Goal: Task Accomplishment & Management: Manage account settings

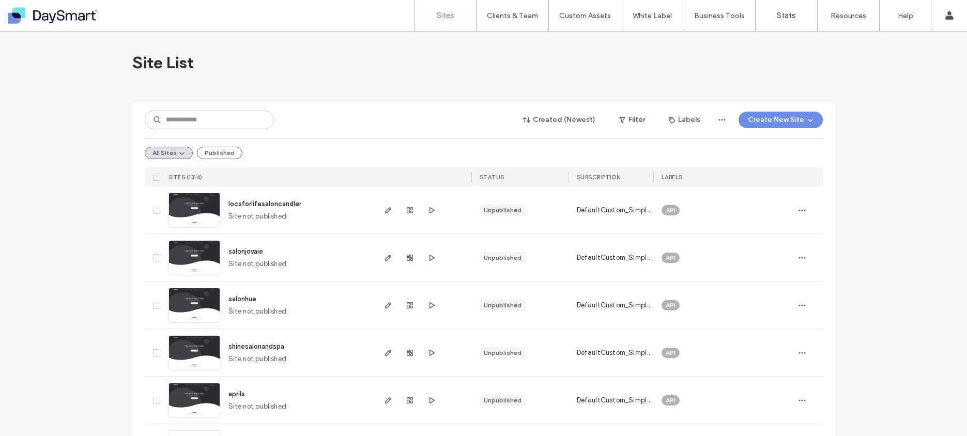
click at [270, 251] on div "salonjovaie Site not published" at bounding box center [296, 257] width 153 height 47
drag, startPoint x: 262, startPoint y: 252, endPoint x: 221, endPoint y: 248, distance: 41.1
click at [221, 248] on div "salonjovaie Site not published" at bounding box center [296, 257] width 153 height 47
click at [278, 257] on div "salonjovaie Site not published" at bounding box center [296, 257] width 153 height 47
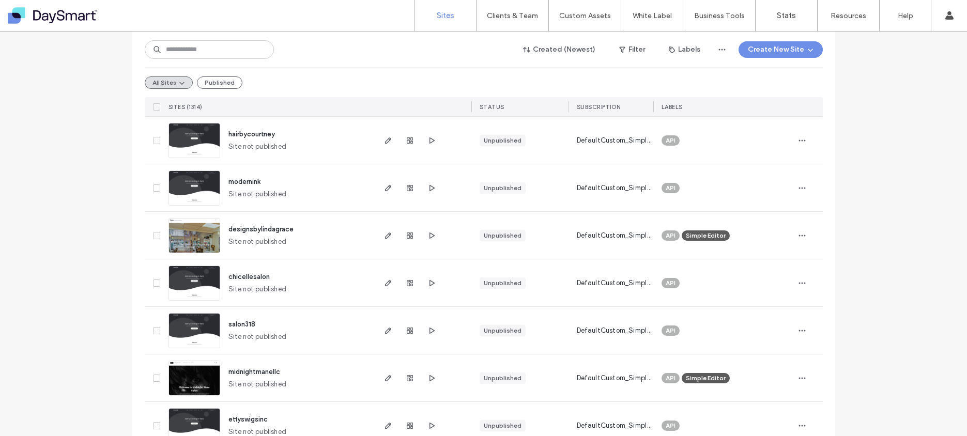
scroll to position [831, 0]
click at [455, 16] on link "Sites" at bounding box center [445, 15] width 62 height 31
click at [448, 12] on label "Sites" at bounding box center [446, 15] width 18 height 9
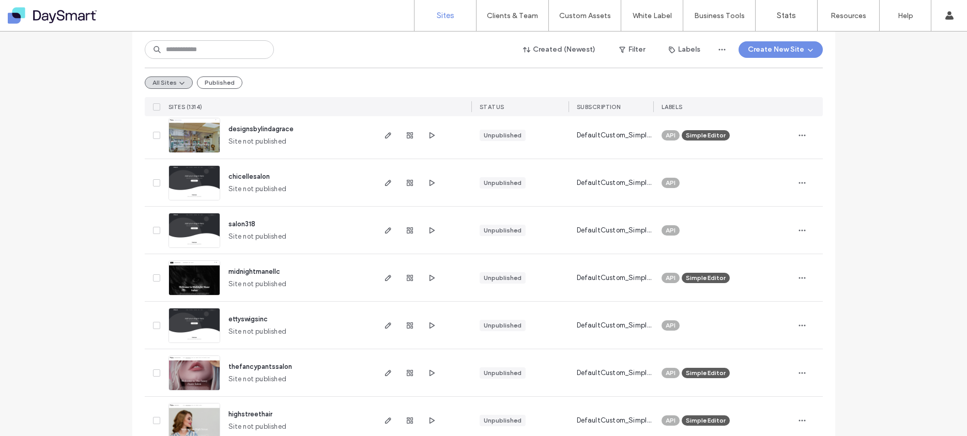
scroll to position [729, 0]
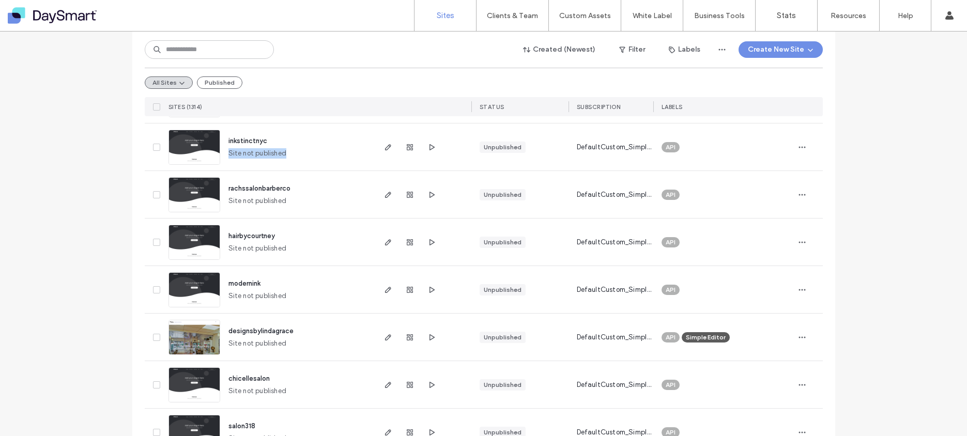
drag, startPoint x: 226, startPoint y: 154, endPoint x: 297, endPoint y: 156, distance: 71.3
click at [297, 156] on div "inkstinctnyc Site not published" at bounding box center [296, 147] width 153 height 47
click at [298, 156] on div "inkstinctnyc Site not published" at bounding box center [296, 147] width 153 height 47
drag, startPoint x: 282, startPoint y: 152, endPoint x: 227, endPoint y: 149, distance: 54.9
click at [228, 149] on span "Site not published" at bounding box center [257, 153] width 58 height 10
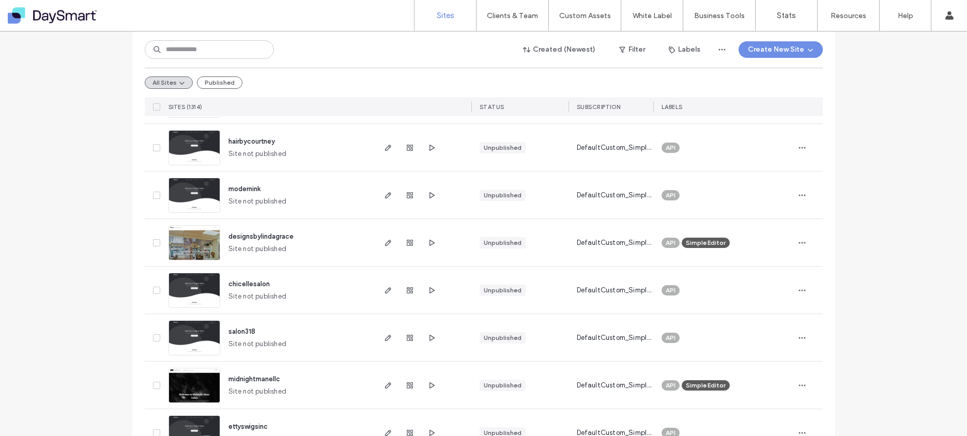
scroll to position [824, 0]
click at [228, 235] on span "designsbylindagrace" at bounding box center [260, 236] width 65 height 8
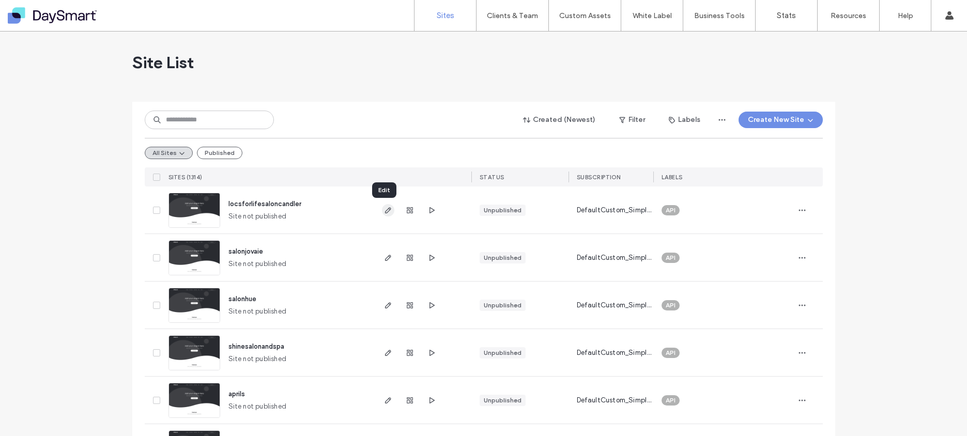
click at [384, 209] on icon "button" at bounding box center [388, 210] width 8 height 8
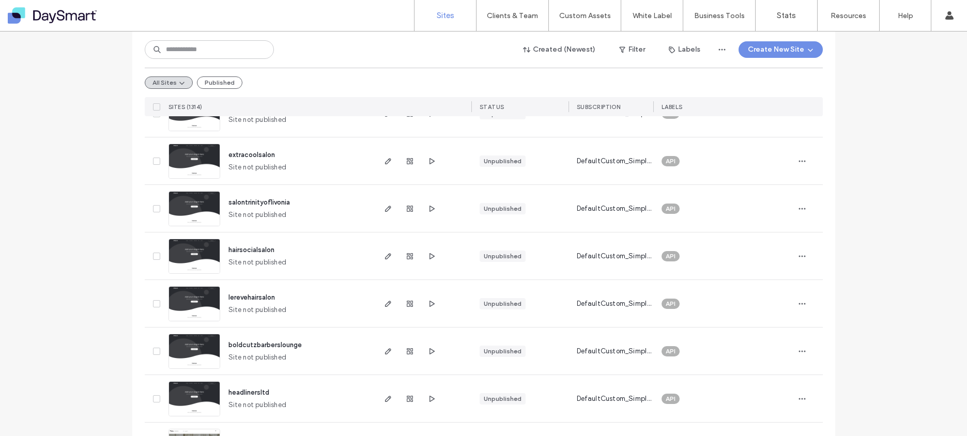
scroll to position [250, 0]
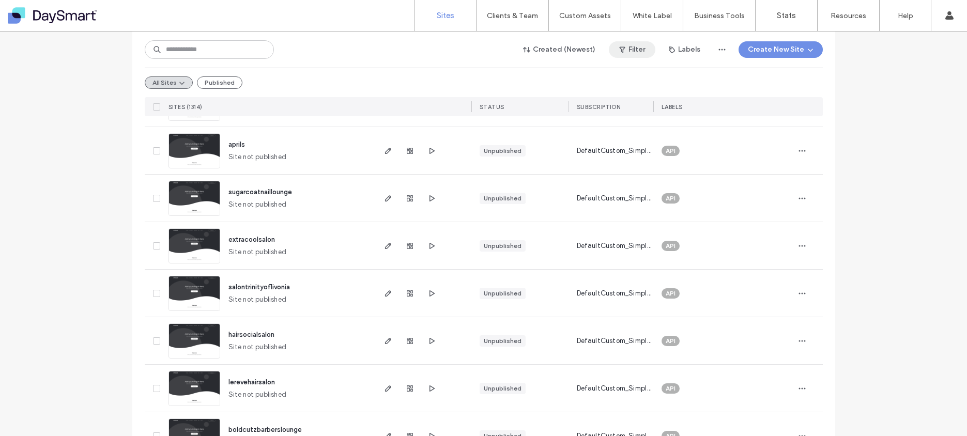
click at [634, 45] on button "Filter" at bounding box center [632, 49] width 47 height 17
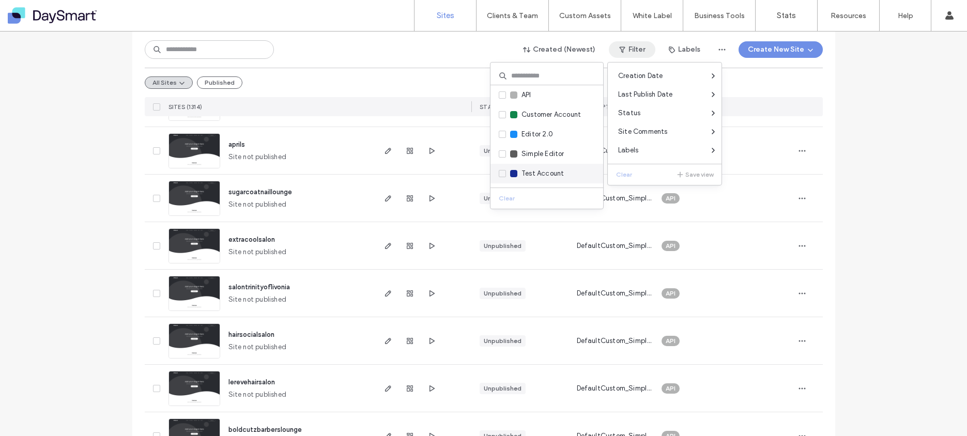
click at [561, 177] on span "Test Account" at bounding box center [542, 173] width 42 height 10
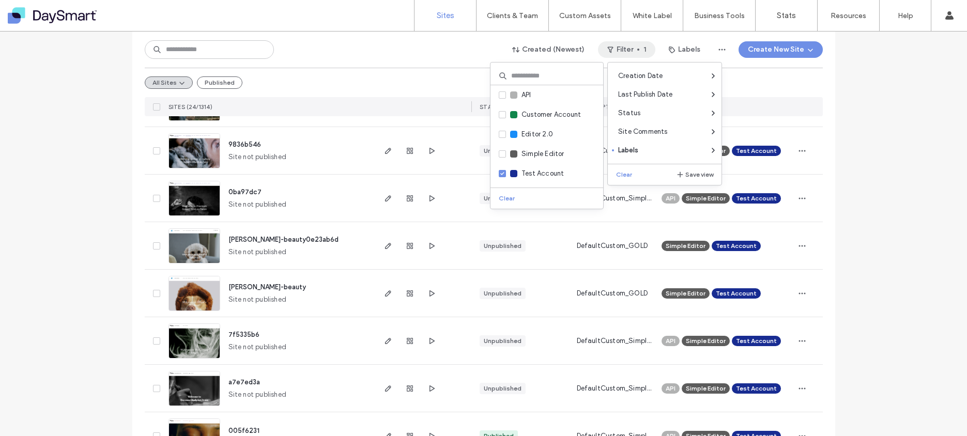
click at [414, 53] on div "Created (Newest) Filter 1 Labels Create New Site" at bounding box center [484, 50] width 678 height 20
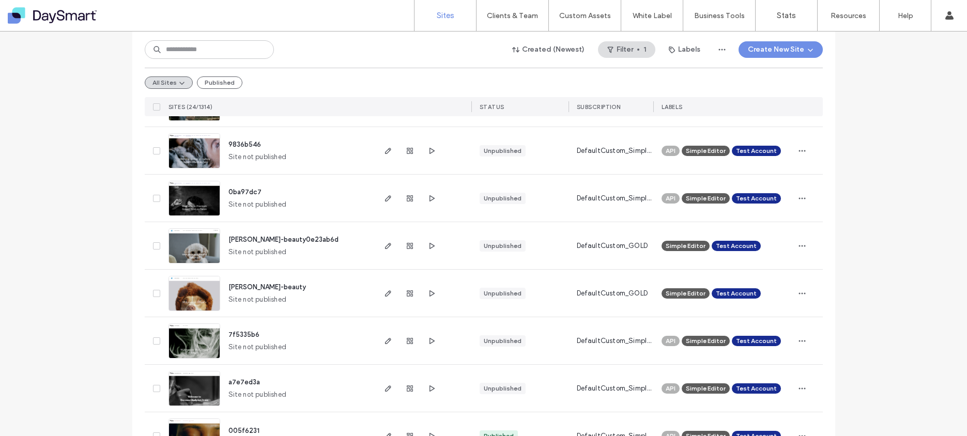
click at [202, 248] on img at bounding box center [194, 264] width 51 height 70
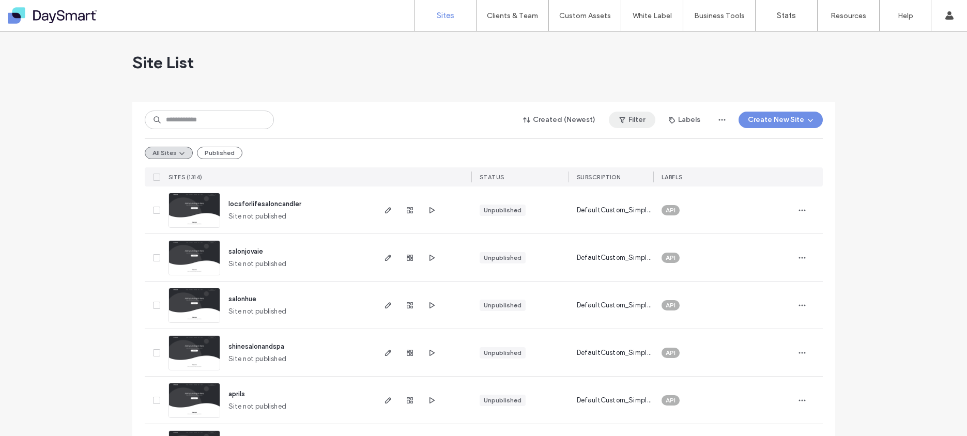
click at [618, 116] on icon "button" at bounding box center [622, 120] width 8 height 8
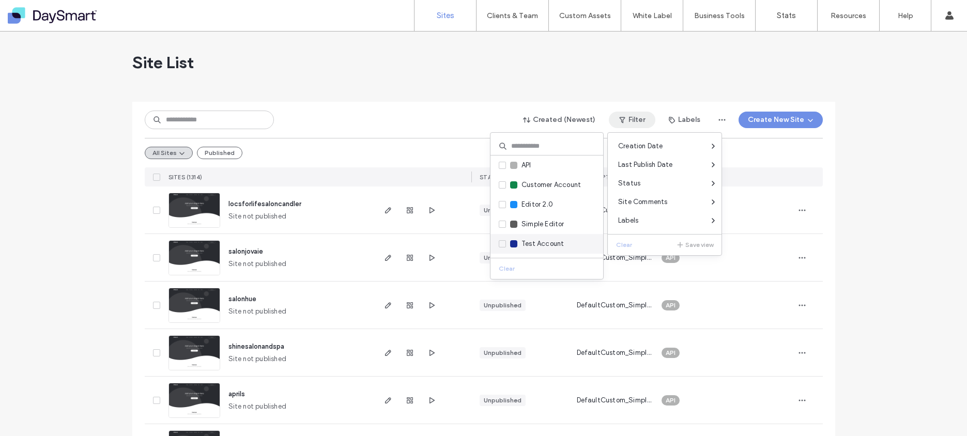
click at [539, 242] on span "Test Account" at bounding box center [542, 244] width 42 height 10
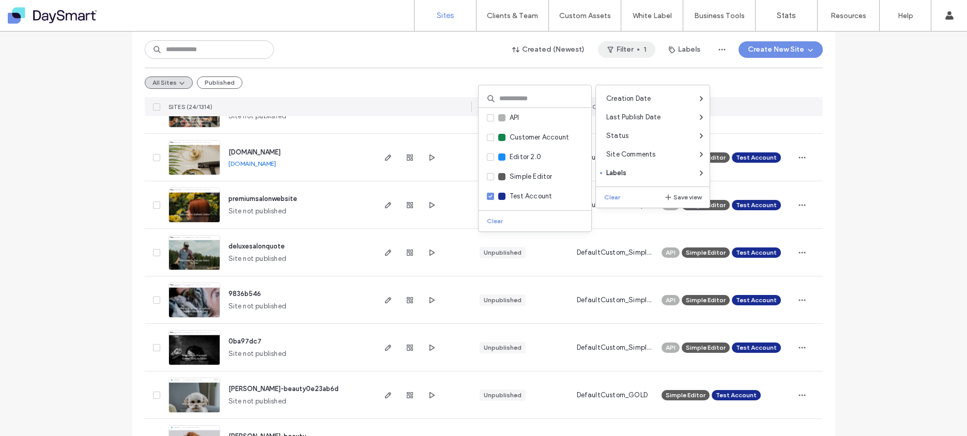
scroll to position [102, 0]
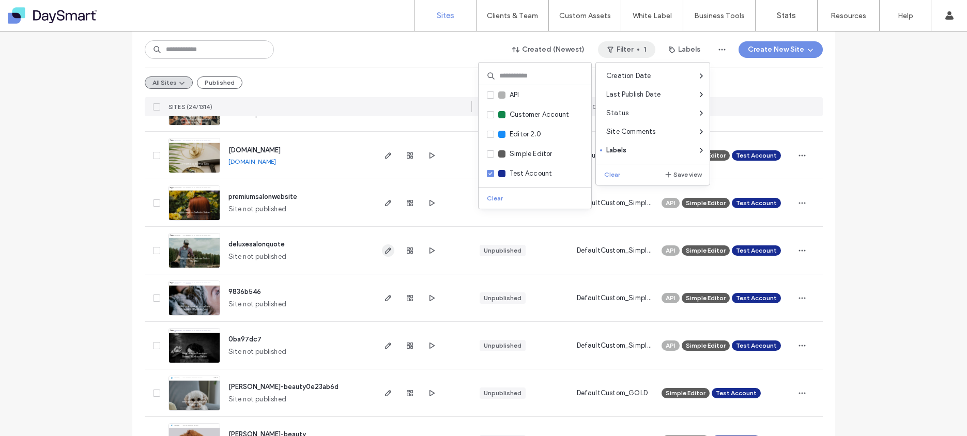
click at [390, 251] on span "button" at bounding box center [388, 250] width 12 height 12
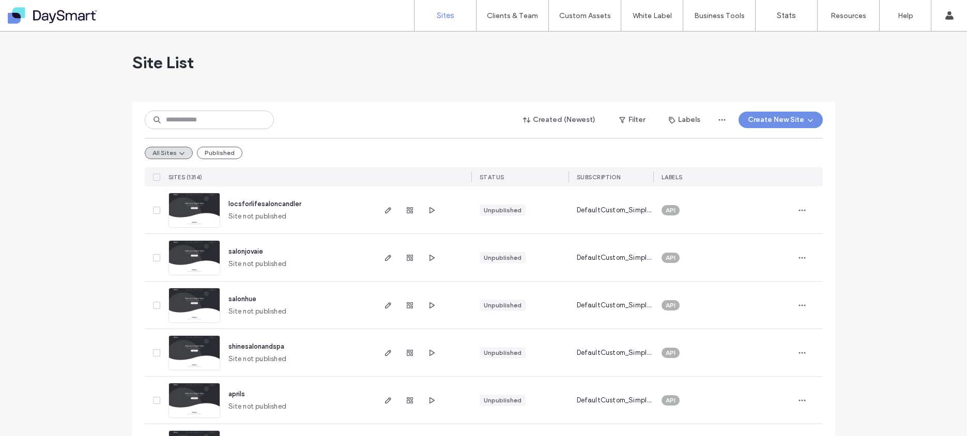
click at [453, 21] on link "Sites" at bounding box center [445, 15] width 62 height 31
click at [805, 210] on span "button" at bounding box center [802, 210] width 17 height 17
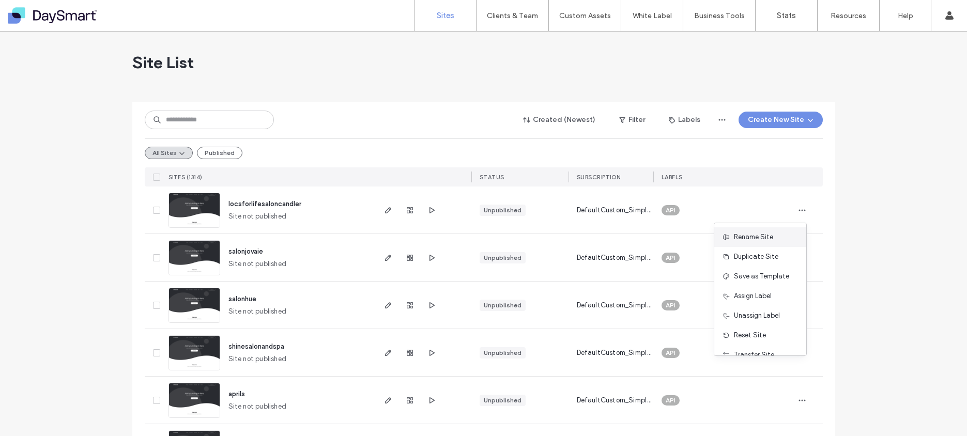
click at [755, 240] on span "Rename Site" at bounding box center [753, 237] width 39 height 10
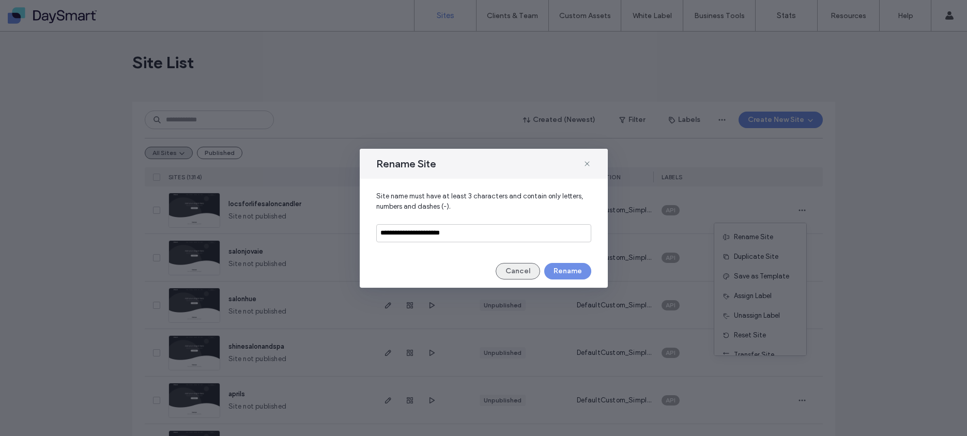
click at [510, 268] on button "Cancel" at bounding box center [518, 271] width 44 height 17
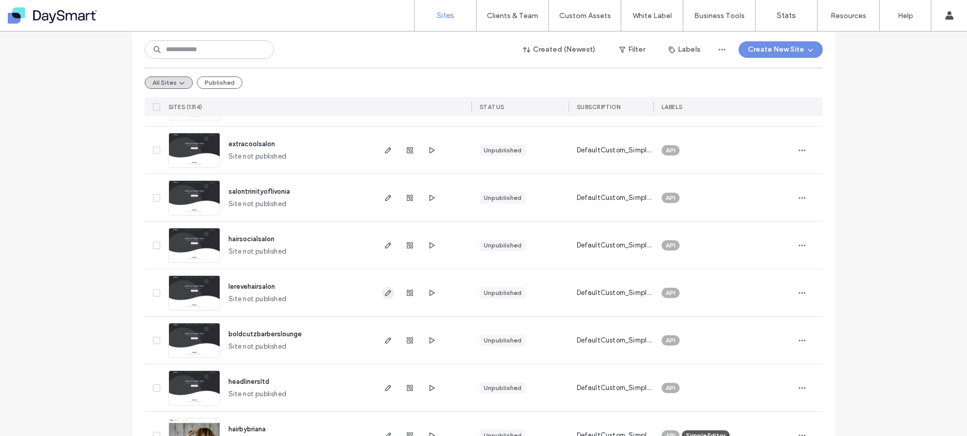
scroll to position [525, 0]
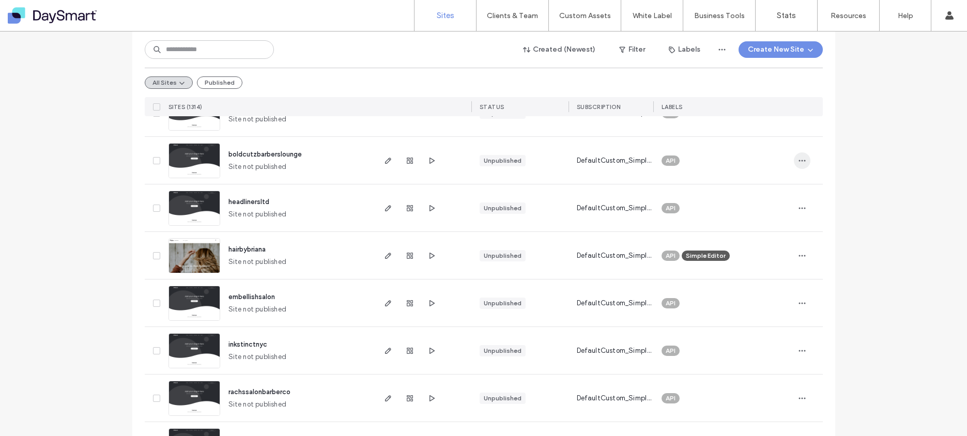
click at [798, 163] on icon "button" at bounding box center [802, 161] width 8 height 8
click at [294, 250] on div "hairbybriana Site not published" at bounding box center [296, 255] width 153 height 47
click at [638, 49] on button "Filter" at bounding box center [632, 49] width 47 height 17
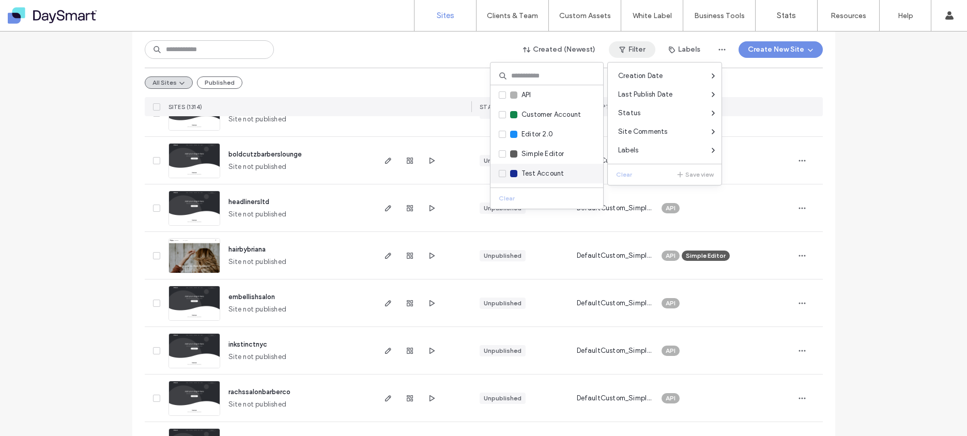
click at [541, 176] on span "Test Account" at bounding box center [542, 173] width 42 height 10
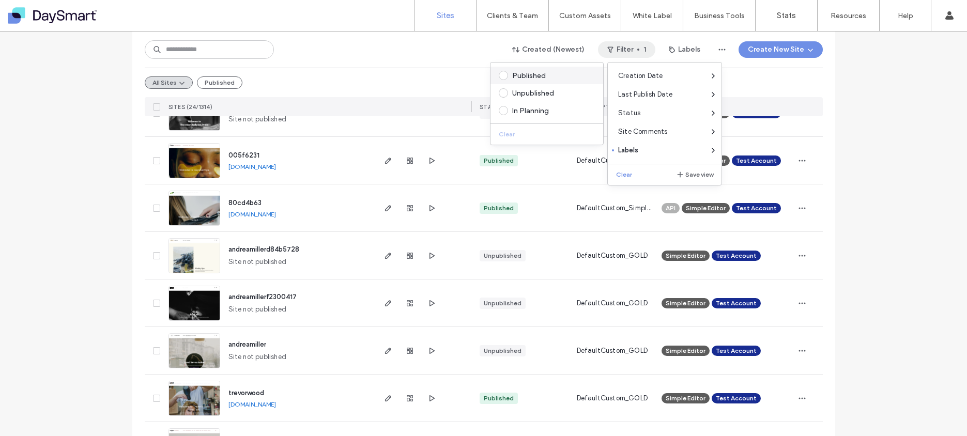
click at [520, 79] on div "Published" at bounding box center [551, 75] width 79 height 9
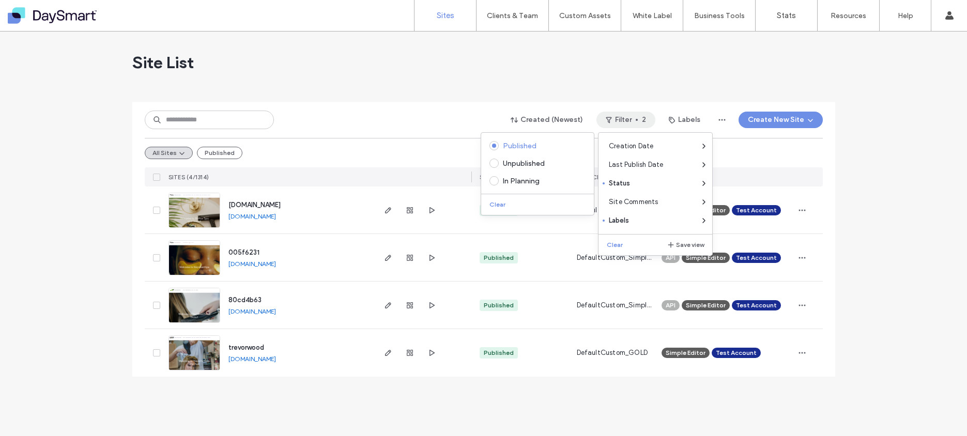
scroll to position [0, 0]
click at [366, 76] on div "Site List" at bounding box center [483, 63] width 703 height 62
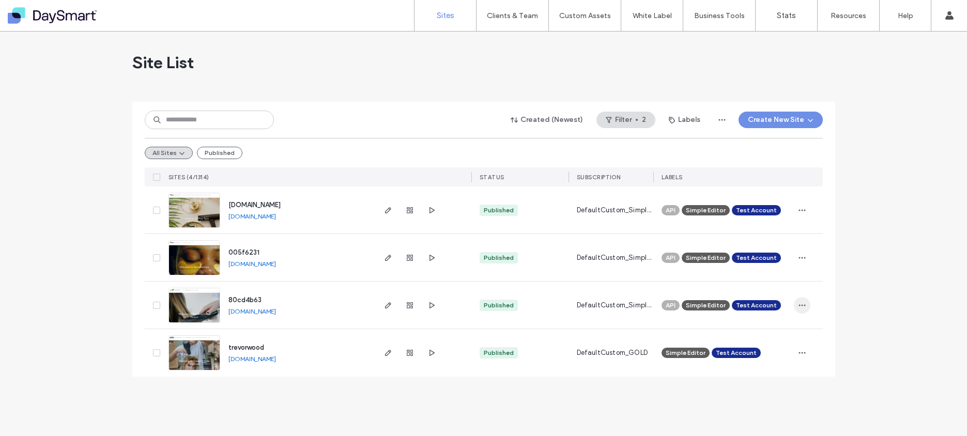
click at [803, 308] on icon "button" at bounding box center [802, 305] width 8 height 8
click at [298, 279] on div "005f6231 005f6231.daysmartbeautywebsites.com" at bounding box center [296, 257] width 153 height 47
click at [803, 257] on icon "button" at bounding box center [802, 258] width 8 height 8
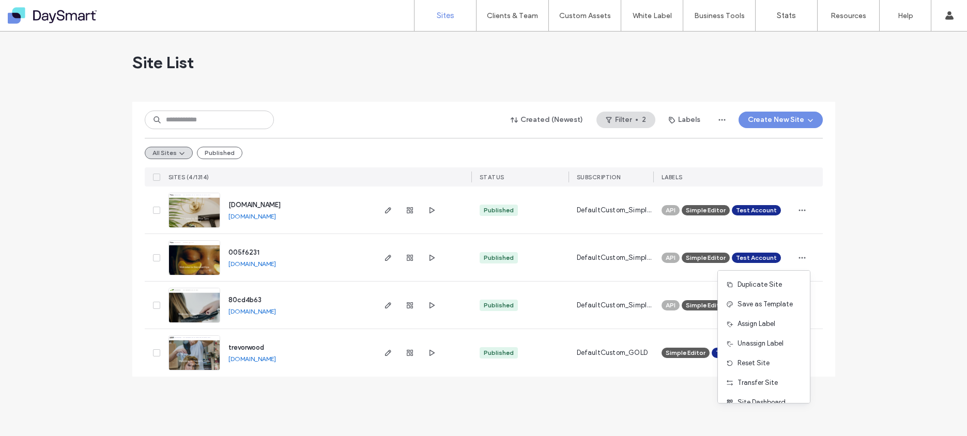
click at [468, 139] on div "All Sites Published" at bounding box center [484, 152] width 678 height 29
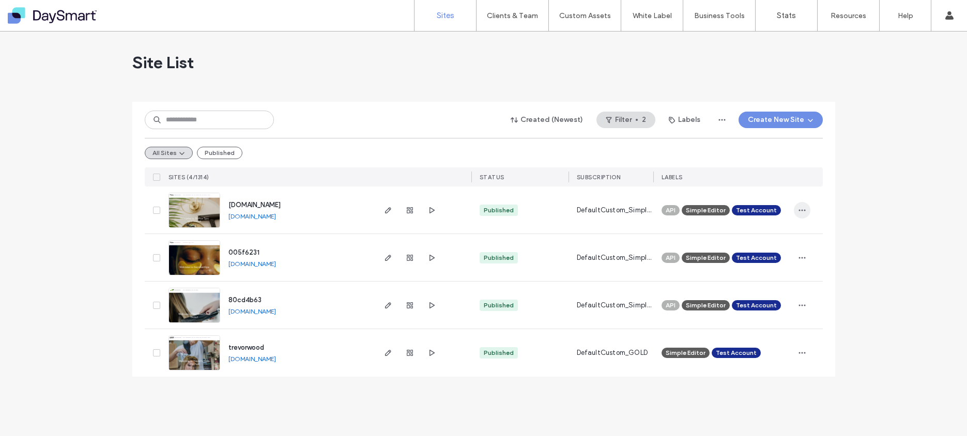
click at [799, 210] on use "button" at bounding box center [801, 210] width 7 height 2
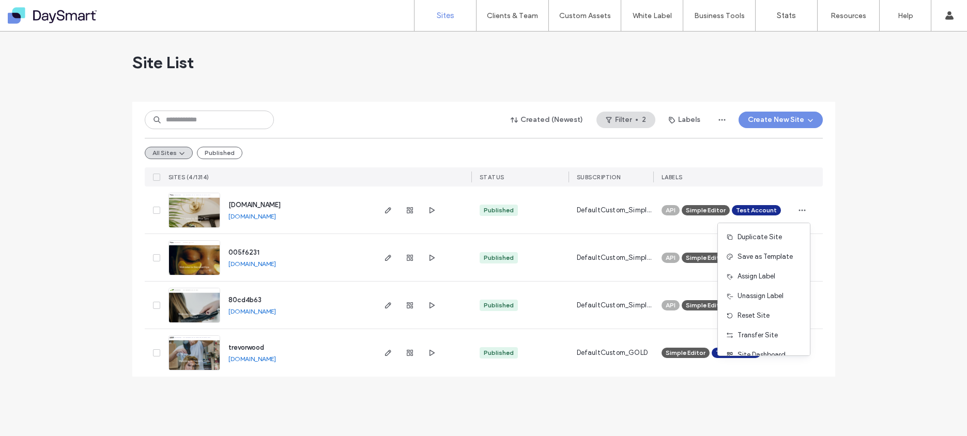
click at [438, 99] on div at bounding box center [483, 98] width 703 height 8
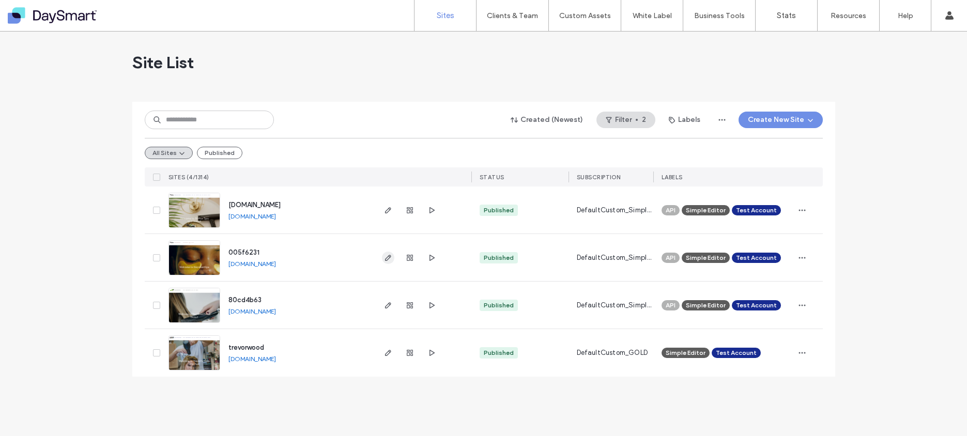
click at [382, 258] on span "button" at bounding box center [388, 258] width 12 height 12
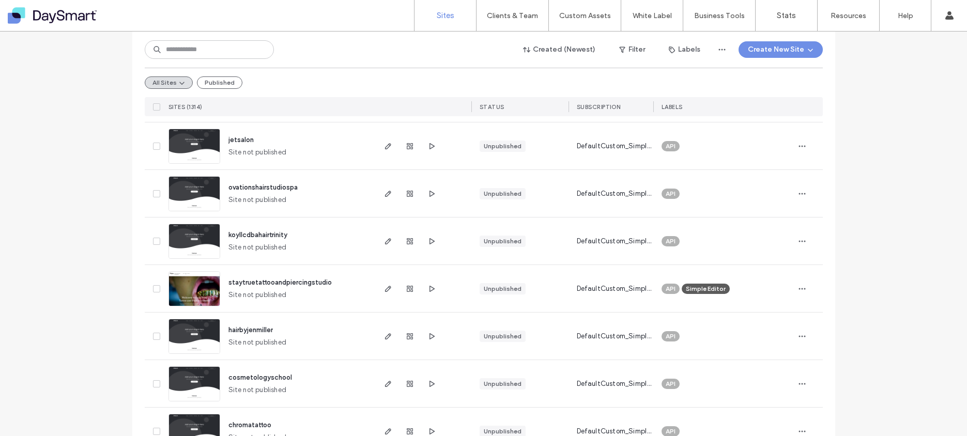
scroll to position [2012, 0]
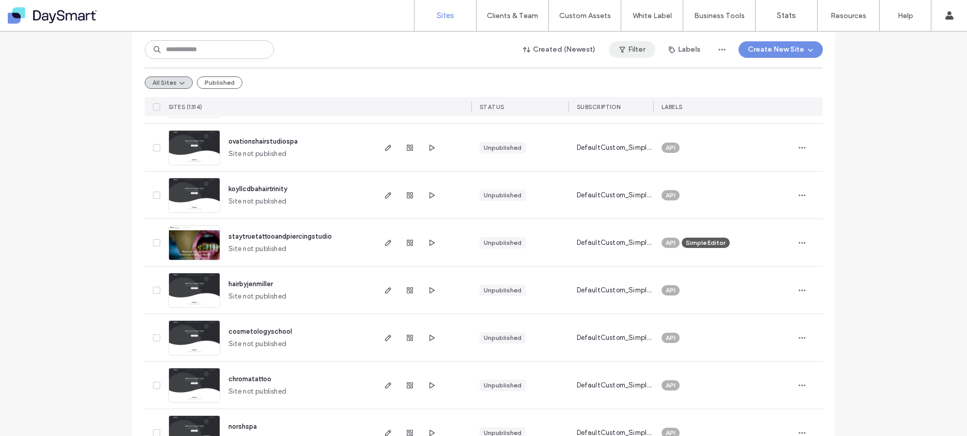
click at [635, 50] on button "Filter" at bounding box center [632, 49] width 47 height 17
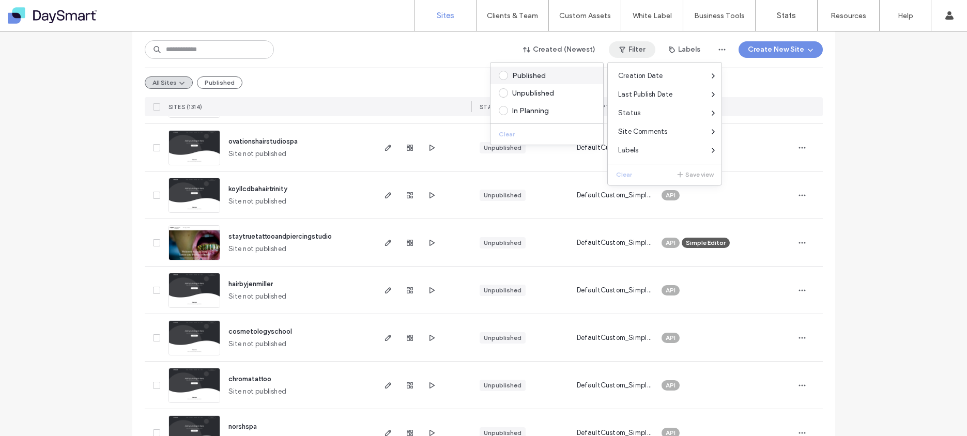
click at [542, 77] on div "Published" at bounding box center [551, 75] width 79 height 9
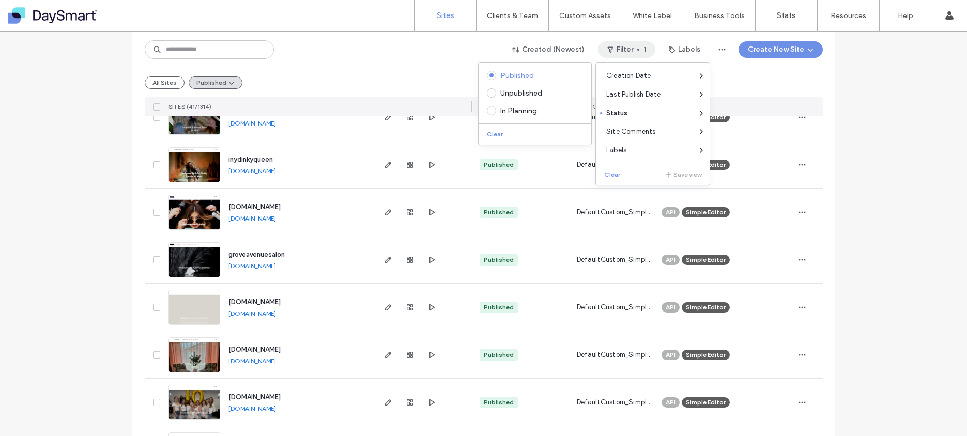
scroll to position [385, 0]
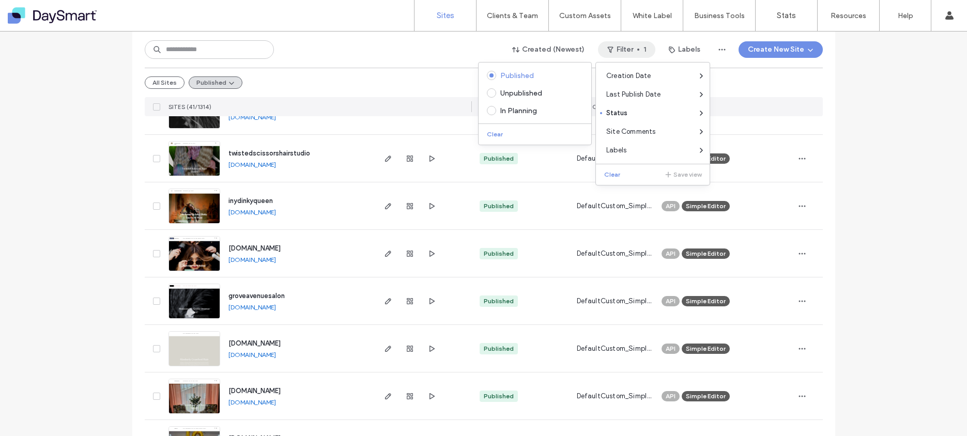
click at [410, 79] on div "All Sites Published" at bounding box center [484, 82] width 678 height 29
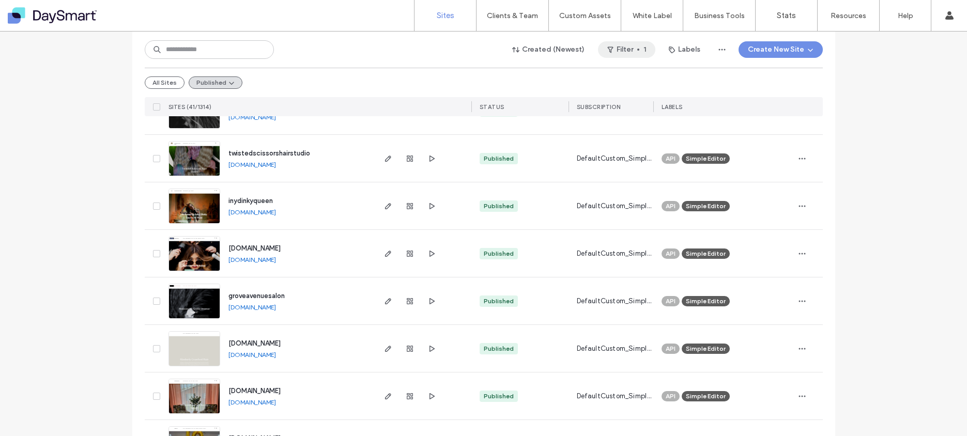
click at [641, 45] on button "Filter 1" at bounding box center [626, 49] width 57 height 17
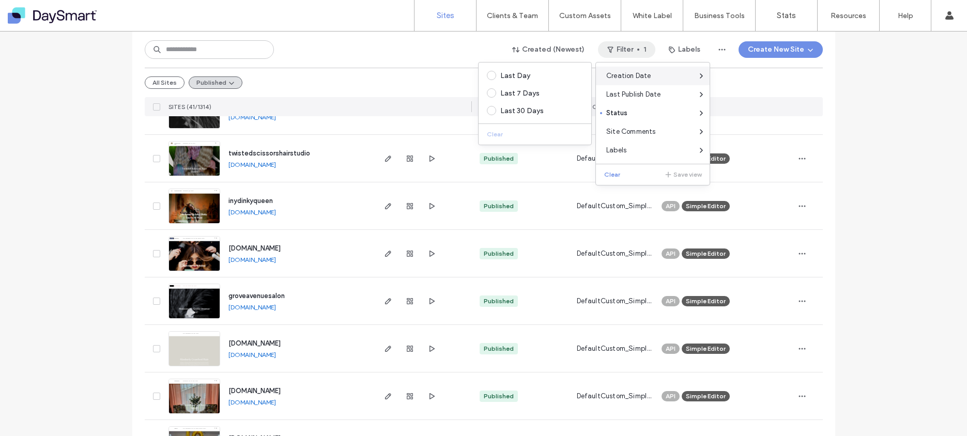
click at [628, 79] on span "Creation Date" at bounding box center [628, 76] width 45 height 10
click at [704, 79] on icon at bounding box center [701, 76] width 8 height 8
click at [513, 134] on div "Clear" at bounding box center [535, 132] width 113 height 17
click at [617, 177] on button "Clear" at bounding box center [613, 174] width 26 height 12
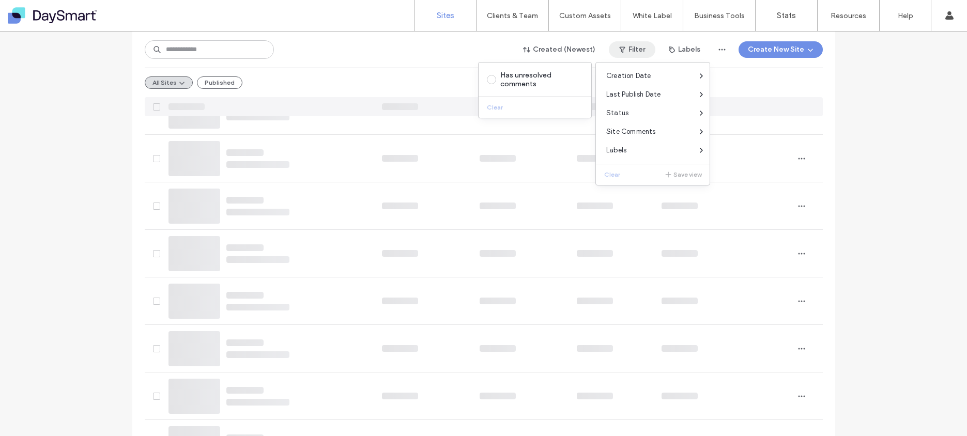
click at [427, 39] on div "Created (Newest) Filter Labels Create New Site All Sites Published" at bounding box center [484, 74] width 678 height 85
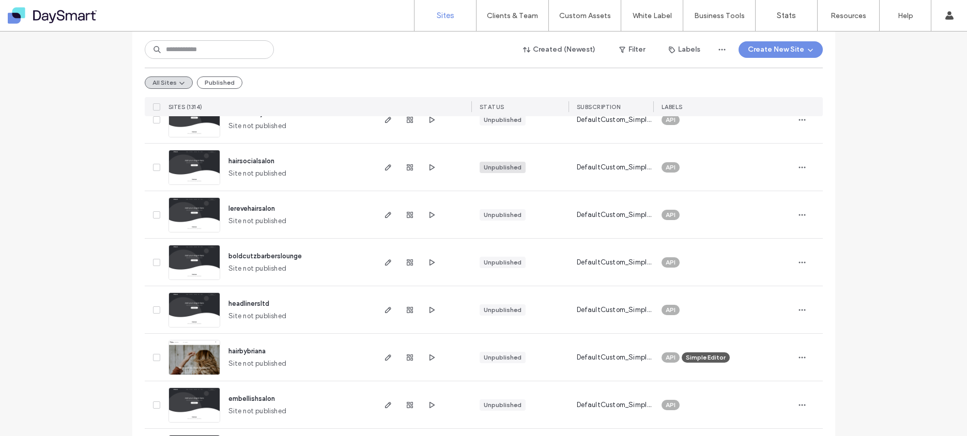
scroll to position [372, 0]
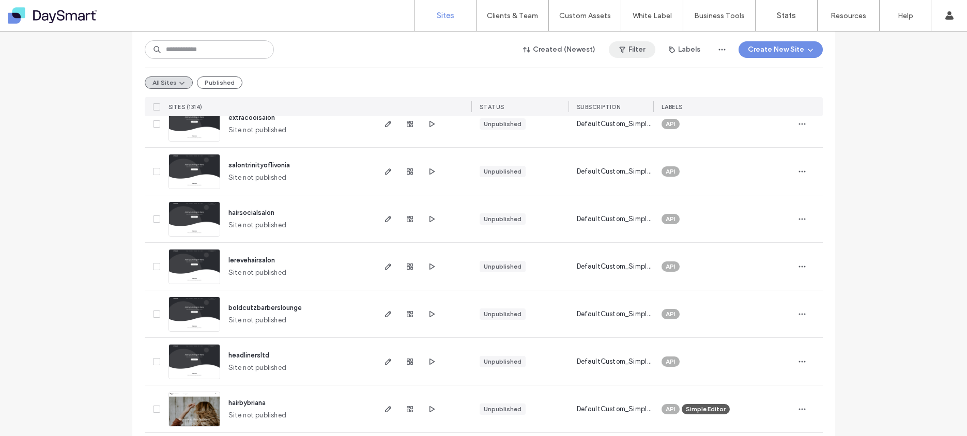
click at [624, 48] on span "button" at bounding box center [623, 50] width 10 height 16
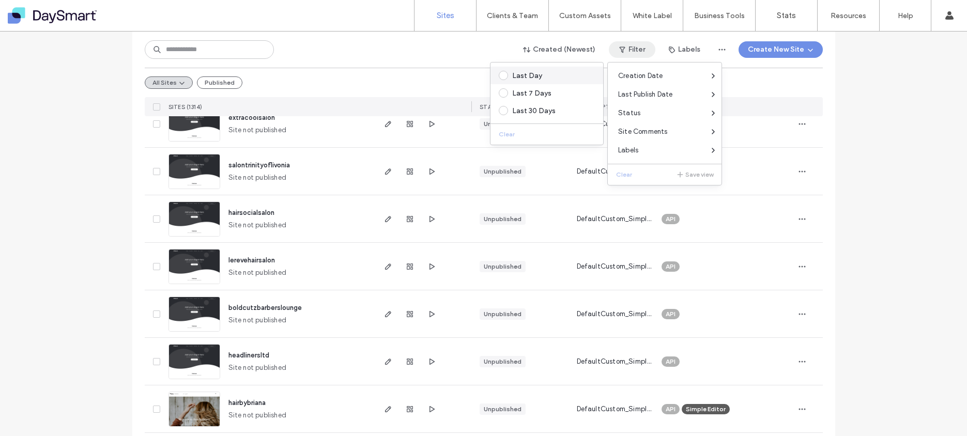
click at [535, 78] on div "Last Day" at bounding box center [551, 75] width 79 height 9
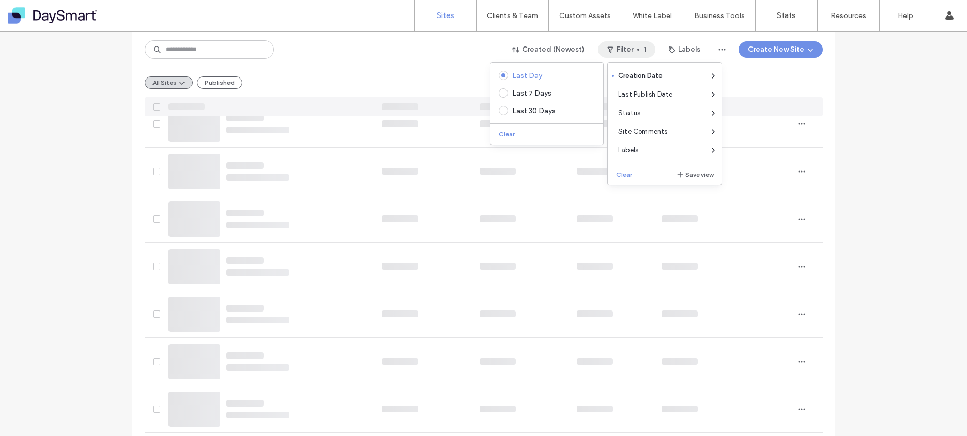
scroll to position [1, 0]
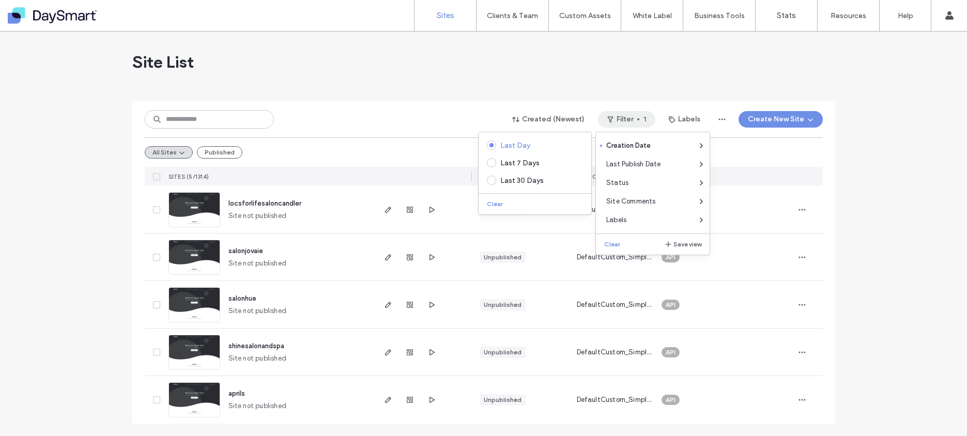
click at [444, 99] on div at bounding box center [483, 97] width 703 height 8
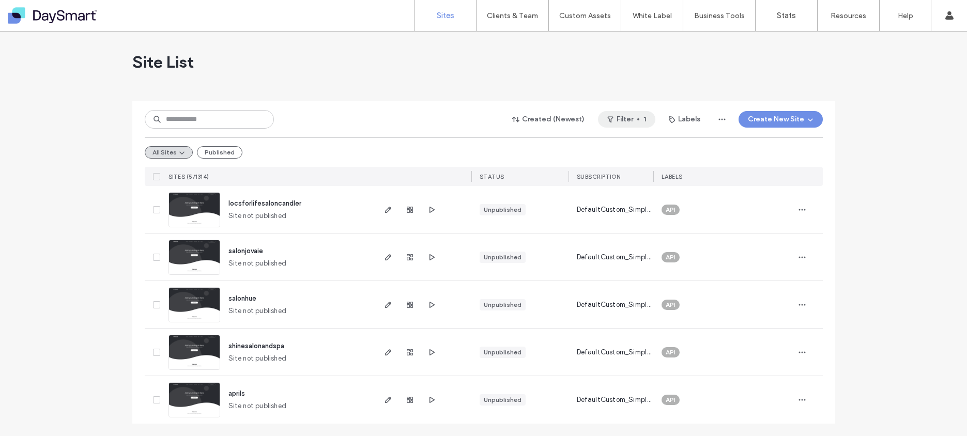
click at [637, 118] on span "button" at bounding box center [638, 119] width 2 height 2
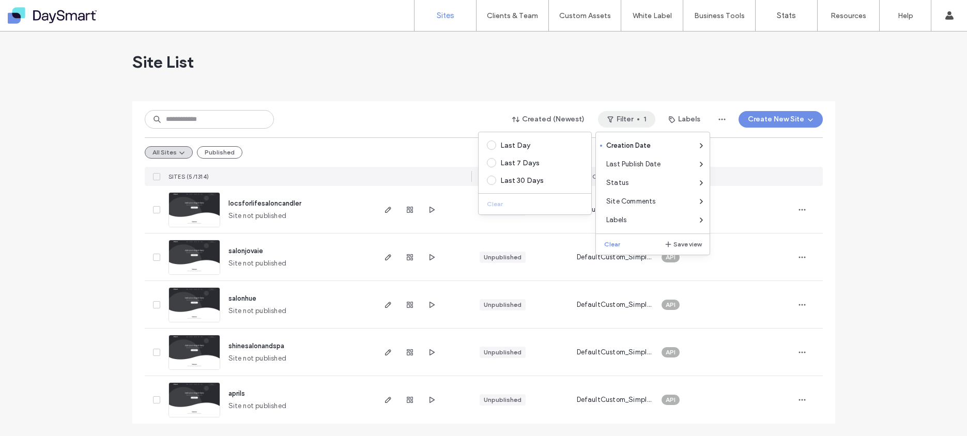
click at [449, 104] on div "Created (Newest) Filter 1 Labels Create New Site All Sites Published SITES (5/1…" at bounding box center [484, 143] width 678 height 85
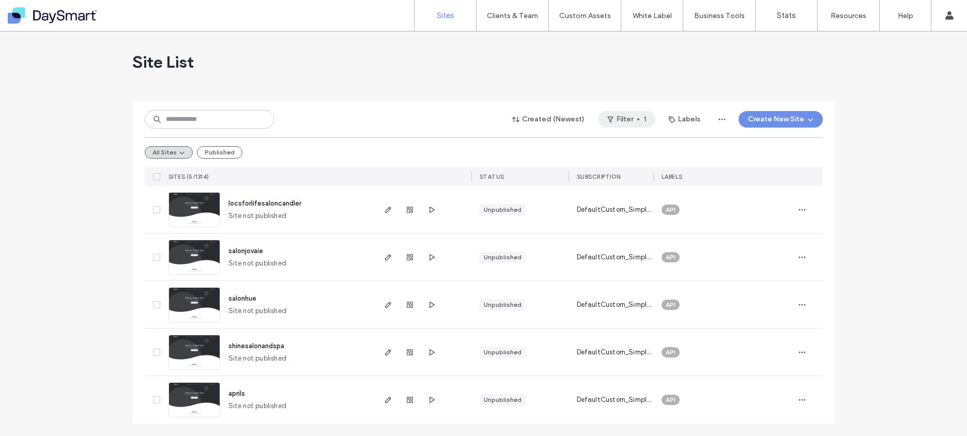
click at [632, 116] on button "Filter 1" at bounding box center [626, 119] width 57 height 17
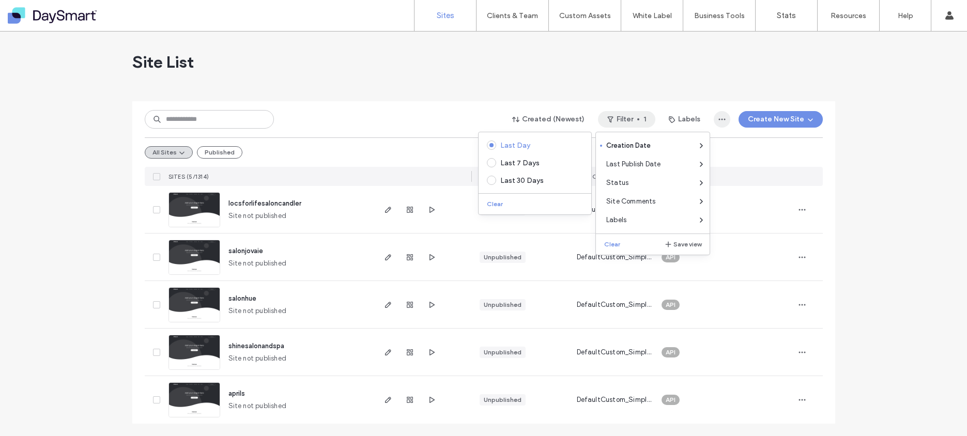
click at [719, 117] on icon "button" at bounding box center [722, 119] width 8 height 8
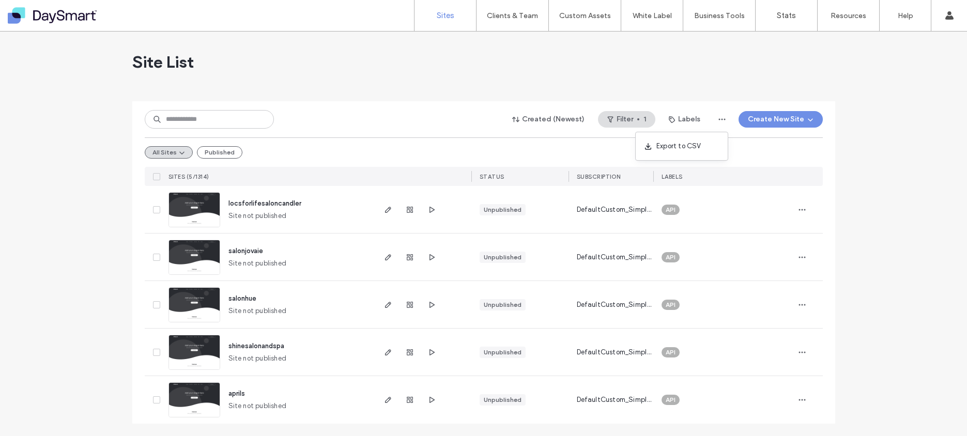
click at [677, 73] on div "Site List" at bounding box center [483, 62] width 703 height 62
click at [552, 115] on button "Created (Newest)" at bounding box center [548, 119] width 90 height 17
click at [456, 100] on div at bounding box center [483, 97] width 703 height 8
click at [407, 209] on use "button" at bounding box center [410, 210] width 6 height 6
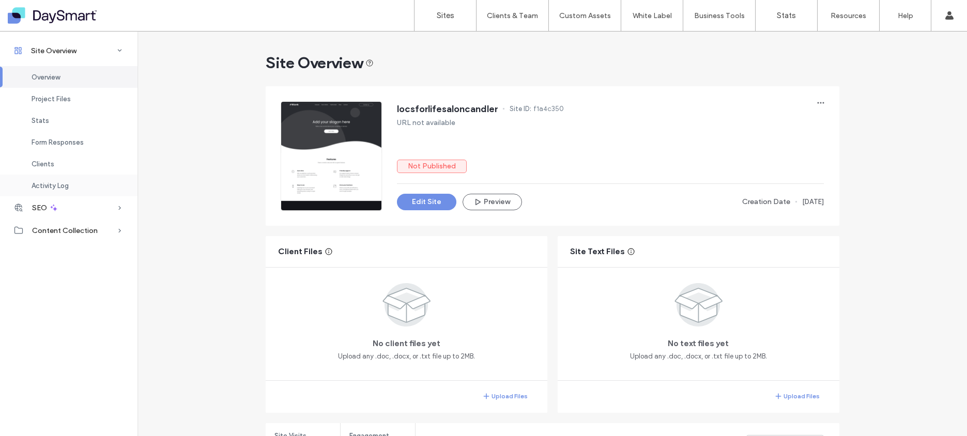
click at [44, 185] on span "Activity Log" at bounding box center [50, 186] width 37 height 8
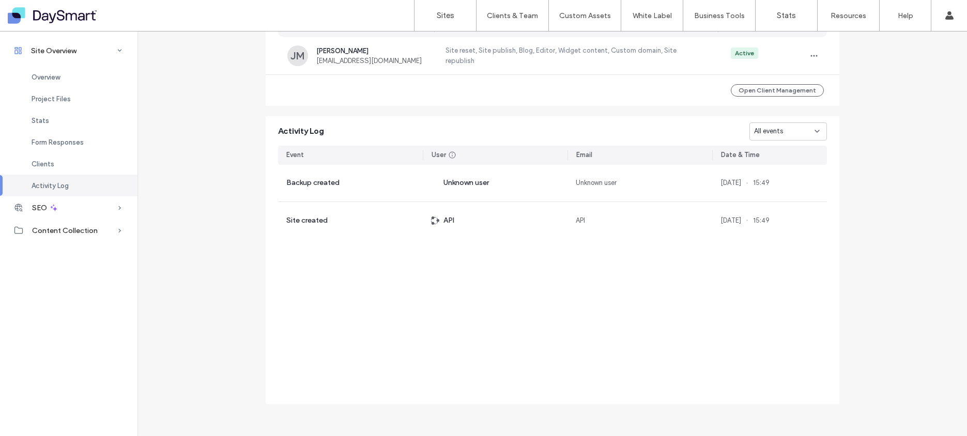
scroll to position [888, 0]
click at [42, 167] on span "Clients" at bounding box center [43, 164] width 23 height 8
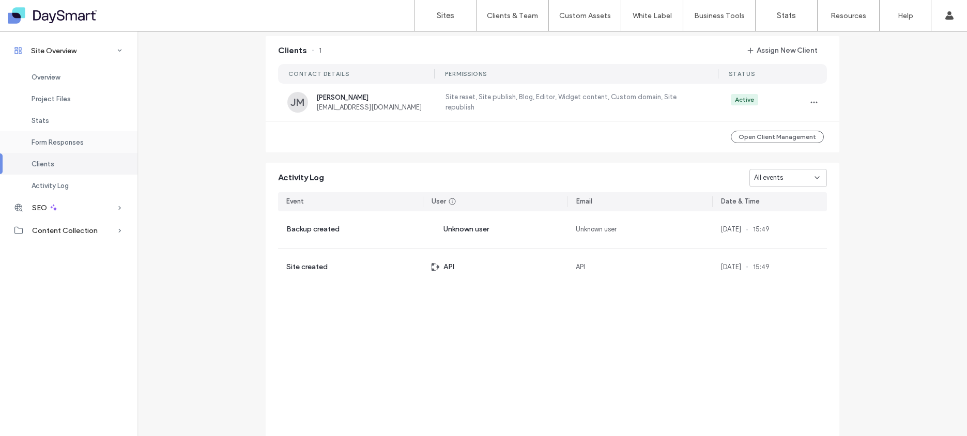
click at [52, 143] on span "Form Responses" at bounding box center [58, 143] width 52 height 8
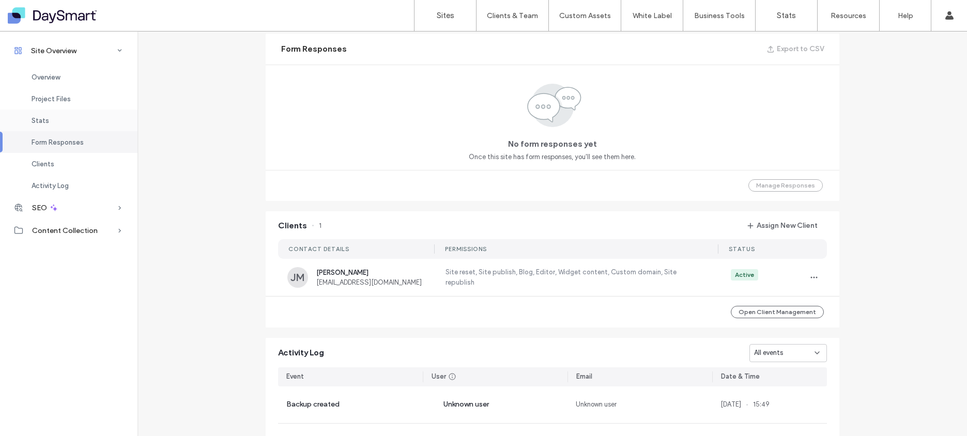
scroll to position [664, 0]
click at [51, 123] on div "Stats" at bounding box center [68, 121] width 137 height 22
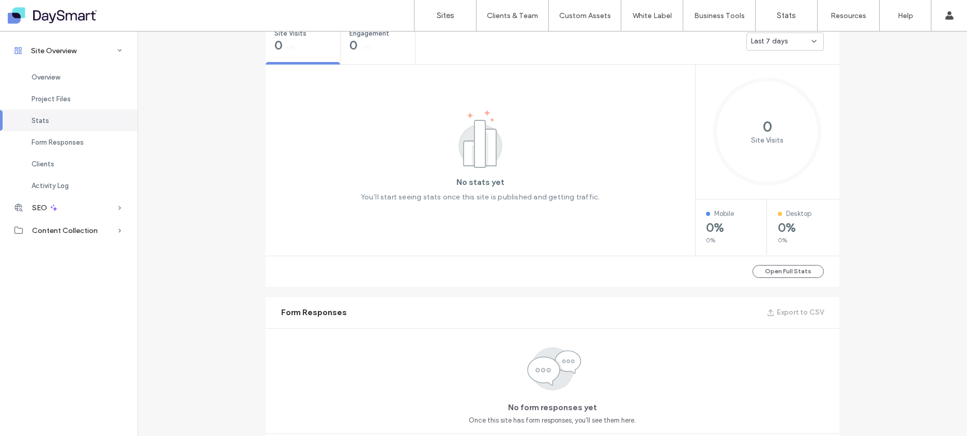
scroll to position [387, 0]
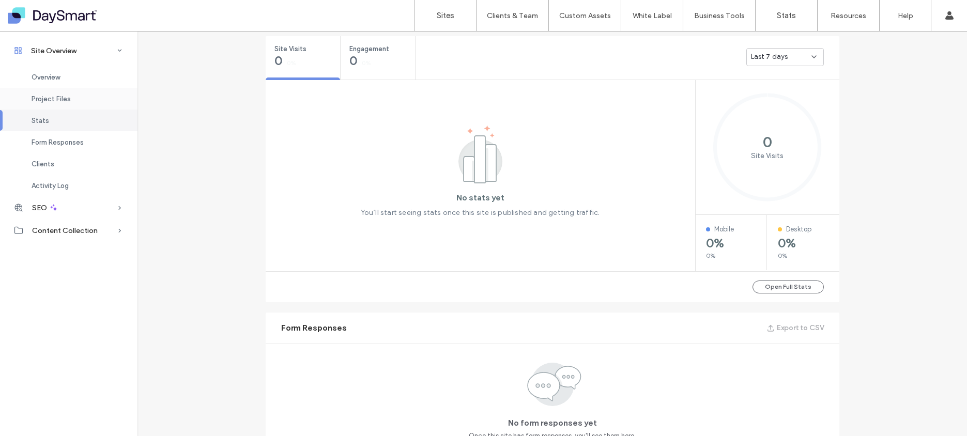
click at [59, 102] on span "Project Files" at bounding box center [51, 99] width 39 height 8
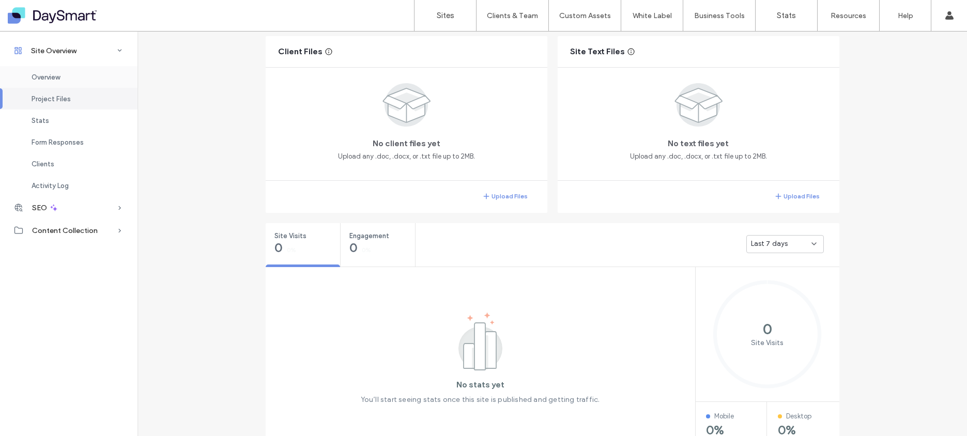
click at [62, 72] on div "Overview" at bounding box center [68, 77] width 137 height 22
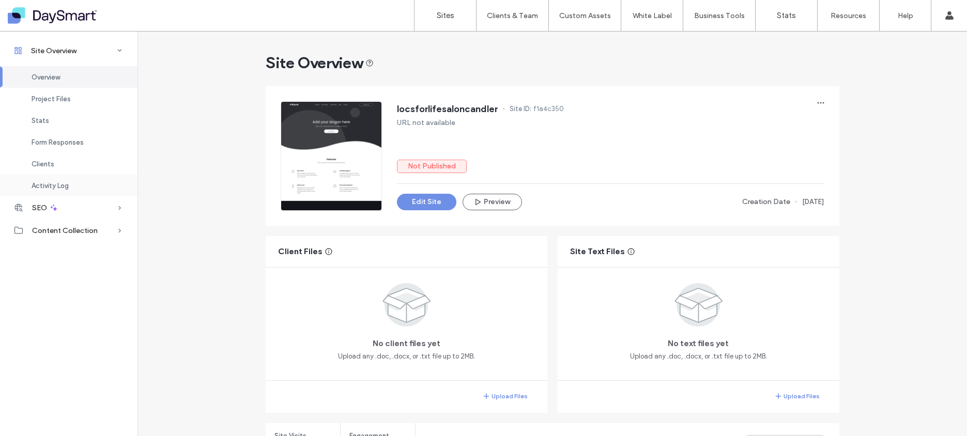
click at [56, 186] on span "Activity Log" at bounding box center [50, 186] width 37 height 8
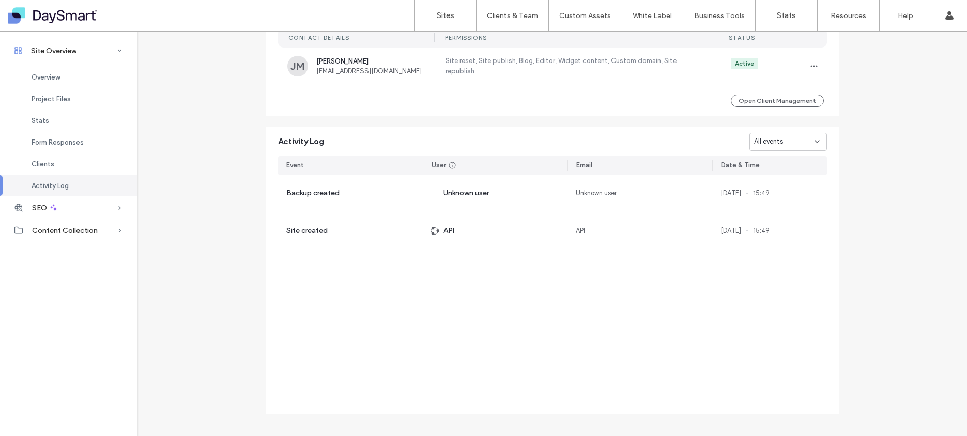
scroll to position [888, 0]
